Goal: Check status: Check status

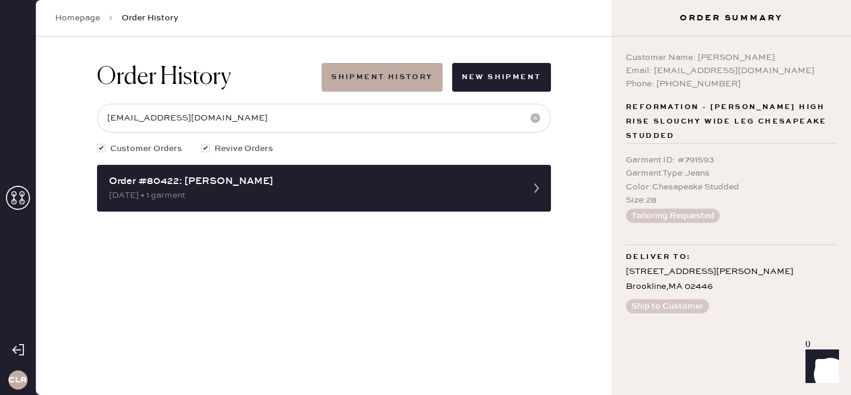
click at [16, 199] on icon at bounding box center [18, 198] width 24 height 24
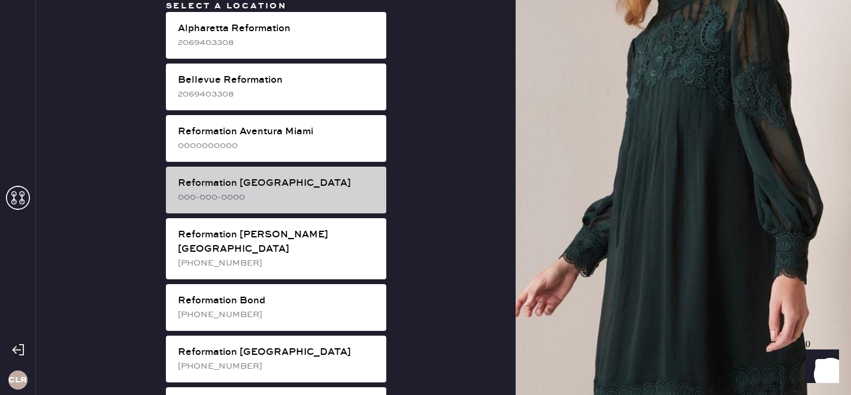
click at [259, 184] on div "Reformation [GEOGRAPHIC_DATA]" at bounding box center [277, 183] width 199 height 14
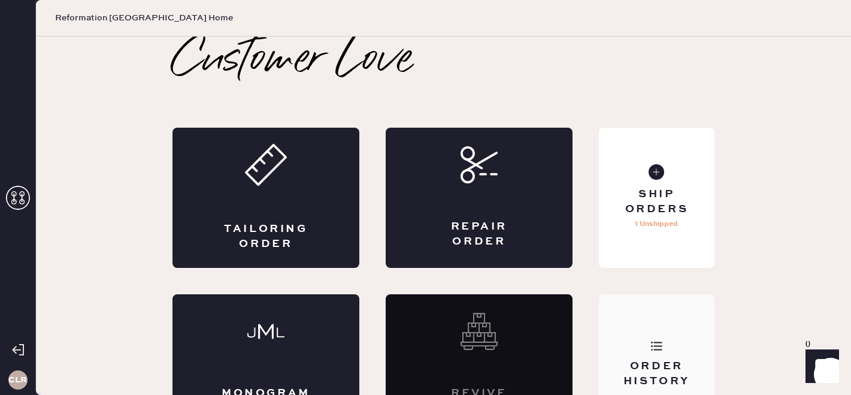
click at [626, 380] on div "Order History" at bounding box center [657, 374] width 96 height 30
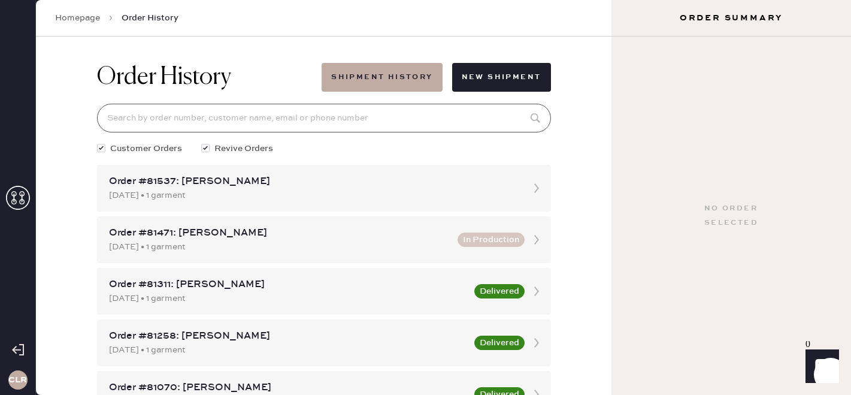
click at [288, 114] on input at bounding box center [324, 118] width 454 height 29
paste input "[EMAIL_ADDRESS][DOMAIN_NAME]"
click at [288, 114] on input "[EMAIL_ADDRESS][DOMAIN_NAME]" at bounding box center [324, 118] width 454 height 29
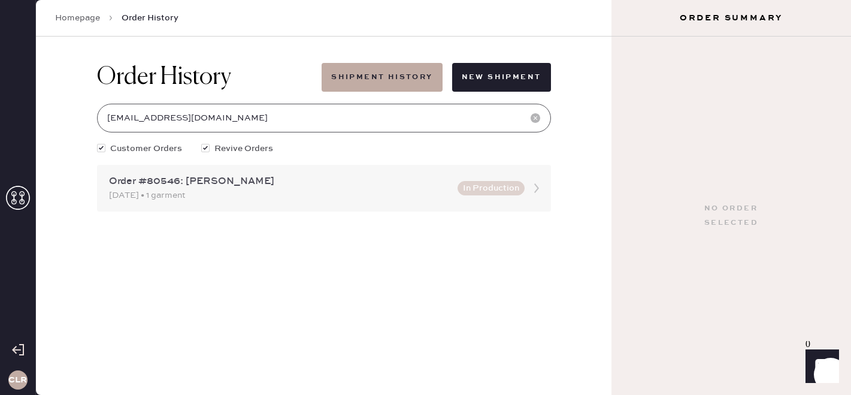
type input "[EMAIL_ADDRESS][DOMAIN_NAME]"
click at [261, 190] on div "[DATE] • 1 garment" at bounding box center [280, 195] width 342 height 13
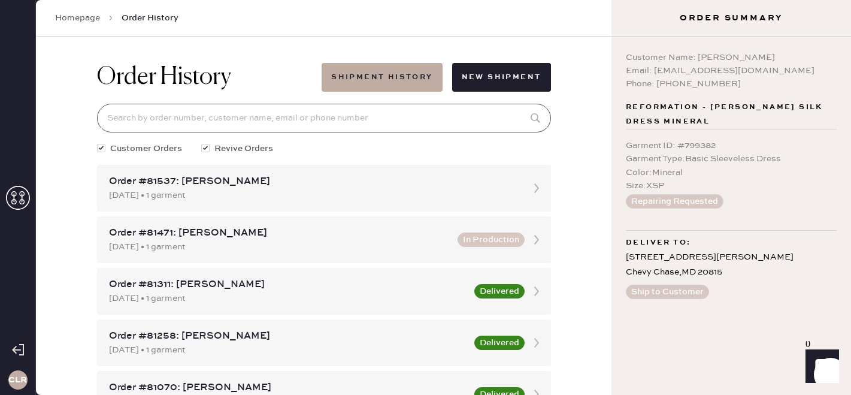
click at [260, 111] on input at bounding box center [324, 118] width 454 height 29
paste input "[EMAIL_ADDRESS][DOMAIN_NAME]"
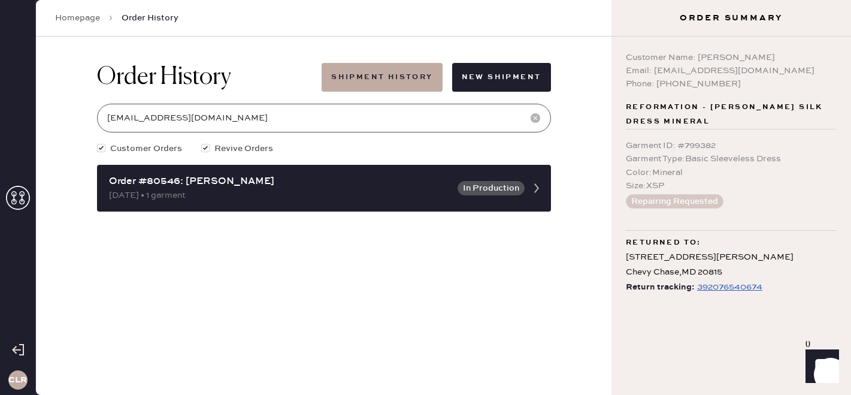
type input "[EMAIL_ADDRESS][DOMAIN_NAME]"
click at [754, 288] on div "392076540674" at bounding box center [729, 287] width 65 height 14
